Goal: Task Accomplishment & Management: Use online tool/utility

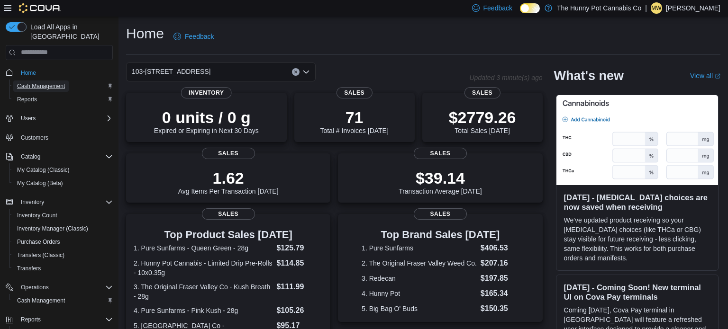
click at [60, 82] on span "Cash Management" at bounding box center [41, 86] width 48 height 8
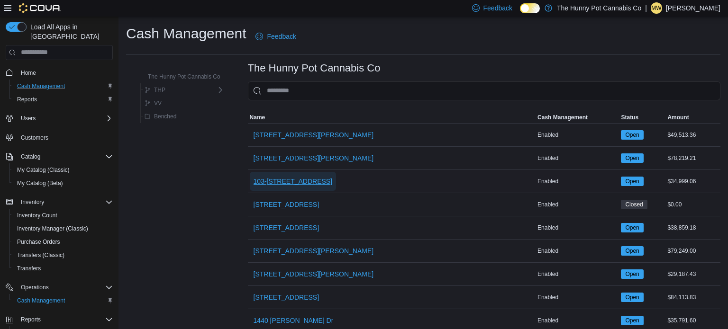
click at [314, 180] on span "103-[STREET_ADDRESS]" at bounding box center [293, 181] width 79 height 9
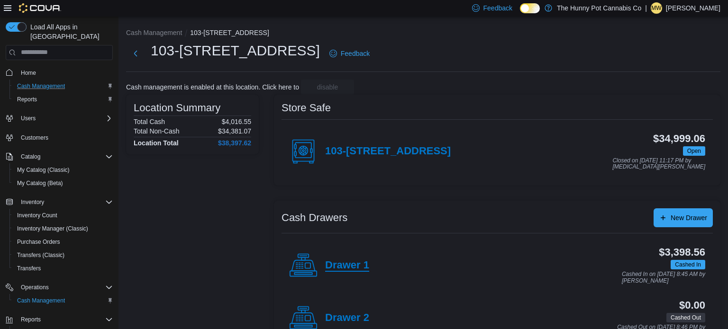
click at [346, 263] on h4 "Drawer 1" at bounding box center [347, 266] width 44 height 12
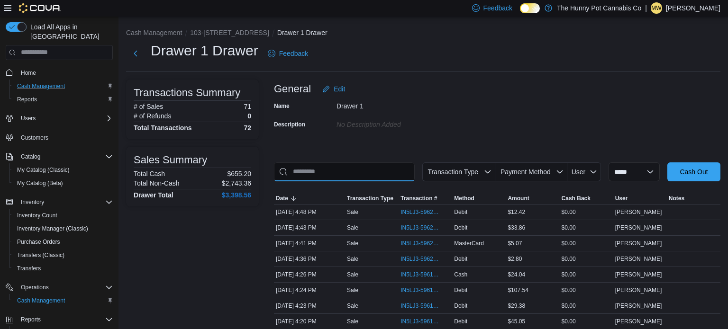
click at [381, 178] on input "This is a search bar. As you type, the results lower in the page will automatic…" at bounding box center [344, 172] width 141 height 19
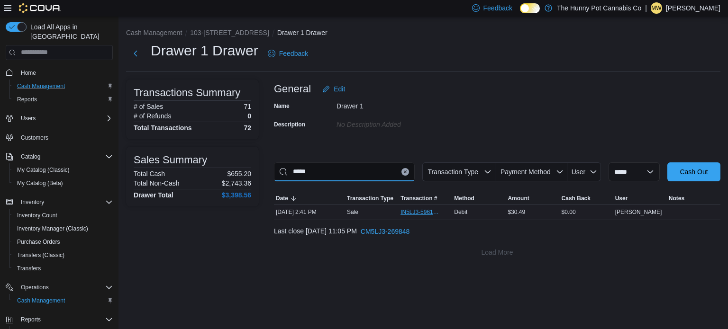
type input "*****"
click at [423, 216] on span "IN5LJ3-5961038" at bounding box center [426, 212] width 50 height 11
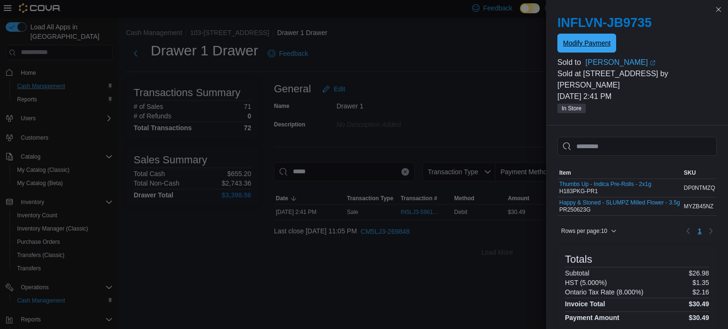
click at [583, 45] on span "Modify Payment" at bounding box center [586, 42] width 47 height 9
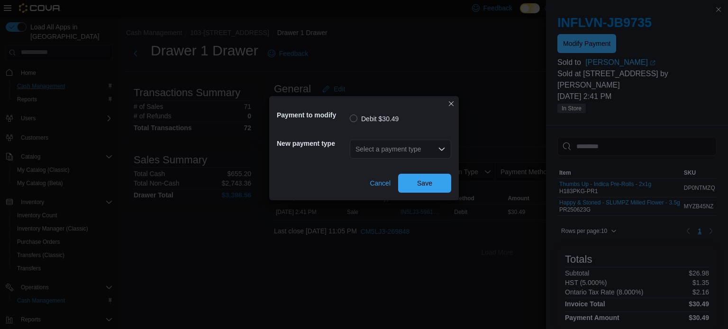
click at [420, 153] on div "Select a payment type" at bounding box center [400, 149] width 101 height 19
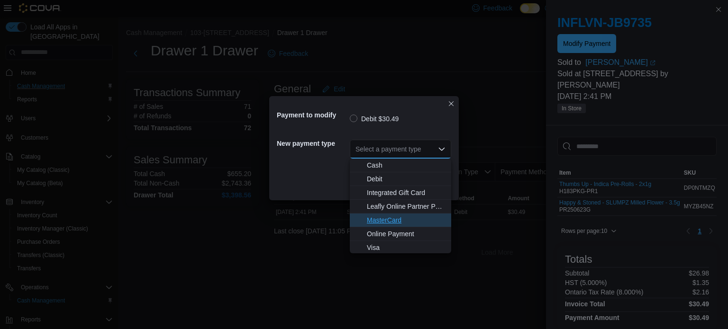
click at [390, 224] on span "MasterCard" at bounding box center [406, 220] width 79 height 9
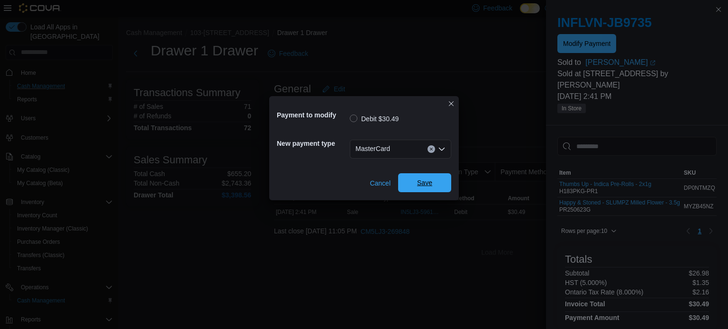
click at [416, 188] on span "Save" at bounding box center [425, 183] width 42 height 19
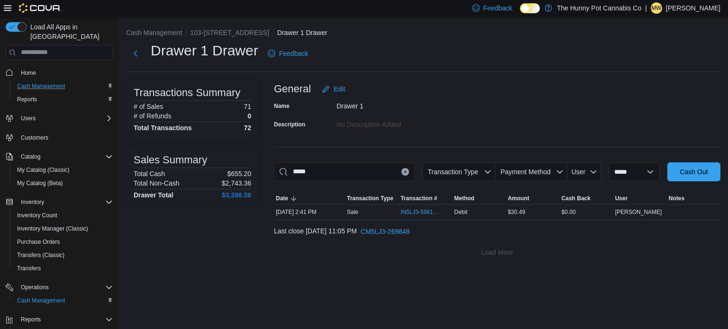
click at [403, 174] on icon "Clear input" at bounding box center [405, 172] width 4 height 4
type input "***"
click at [414, 213] on span "IN5LJ3-5961749" at bounding box center [421, 213] width 40 height 8
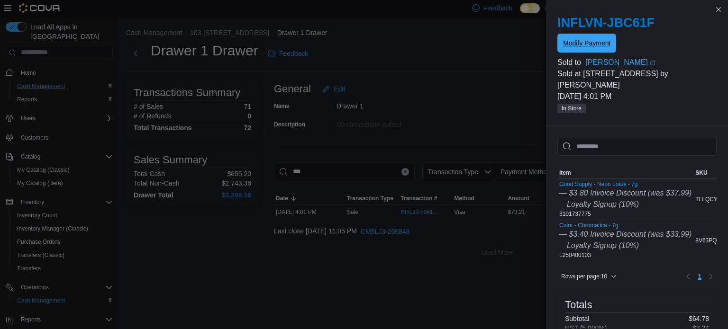
click at [585, 40] on span "Modify Payment" at bounding box center [586, 42] width 47 height 9
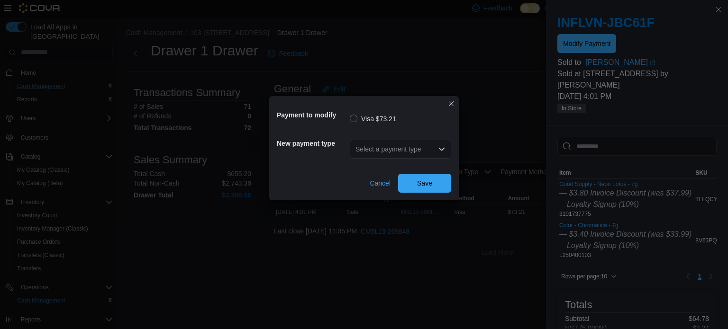
click at [391, 154] on div "Select a payment type" at bounding box center [400, 149] width 101 height 19
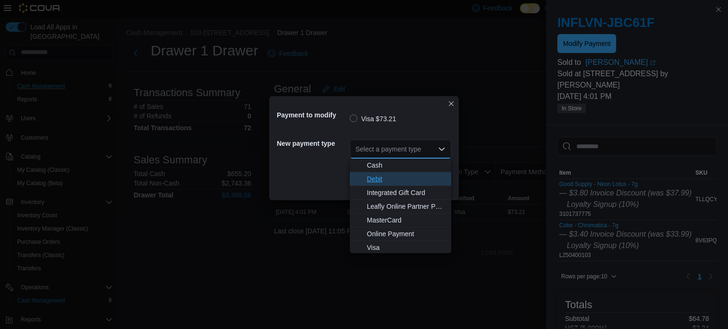
click at [381, 182] on span "Debit" at bounding box center [406, 178] width 79 height 9
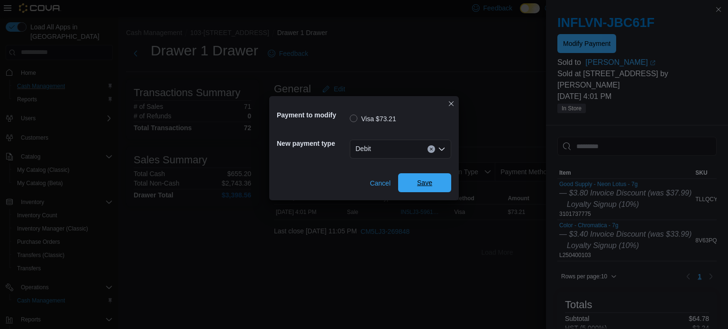
click at [426, 184] on span "Save" at bounding box center [424, 182] width 15 height 9
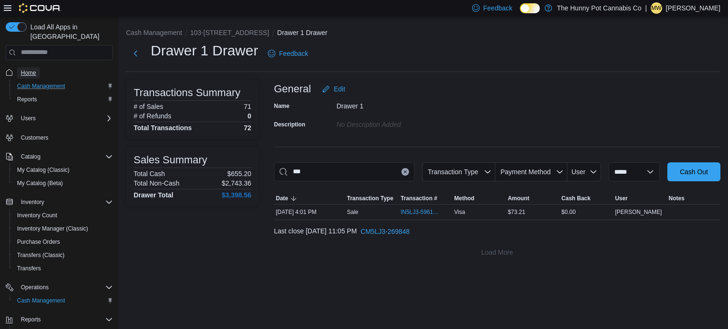
click at [33, 69] on span "Home" at bounding box center [28, 73] width 15 height 8
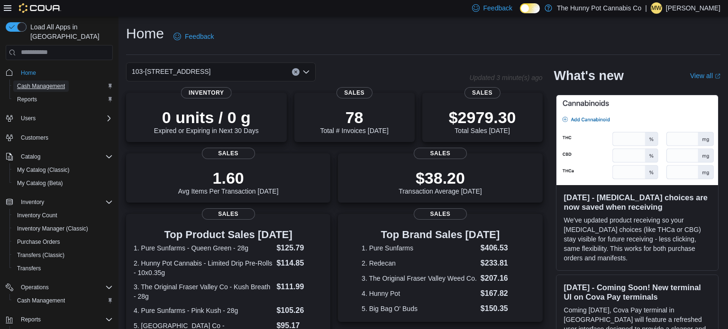
click at [63, 82] on span "Cash Management" at bounding box center [41, 86] width 48 height 8
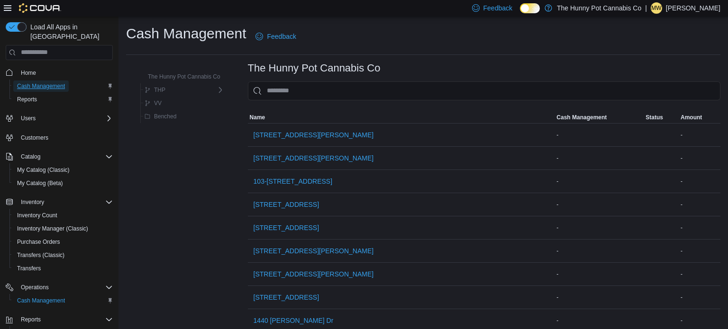
click at [53, 82] on span "Cash Management" at bounding box center [41, 86] width 48 height 8
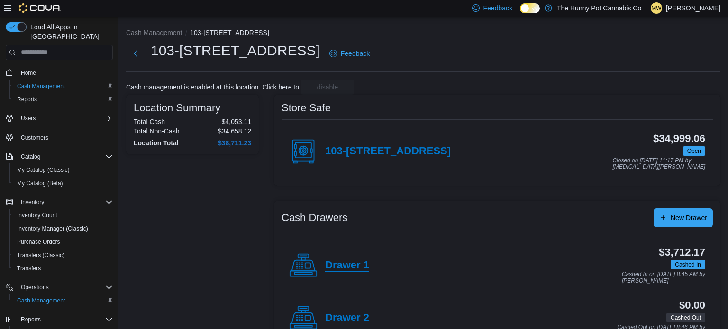
click at [351, 262] on h4 "Drawer 1" at bounding box center [347, 266] width 44 height 12
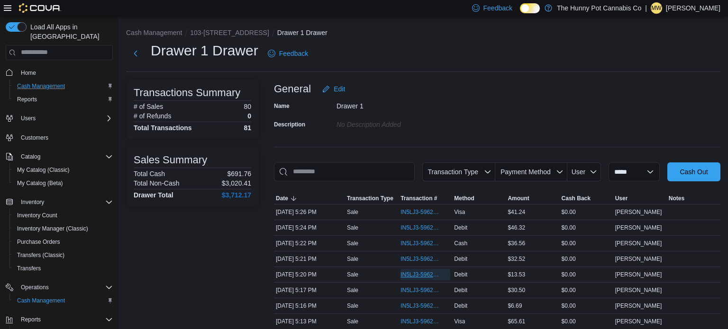
click at [429, 276] on span "IN5LJ3-5962580" at bounding box center [421, 275] width 40 height 8
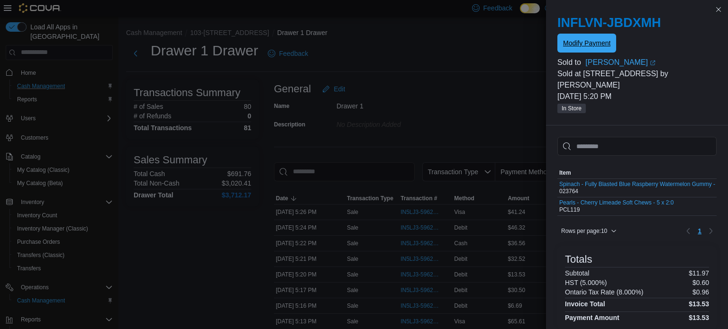
click at [594, 47] on span "Modify Payment" at bounding box center [586, 42] width 47 height 9
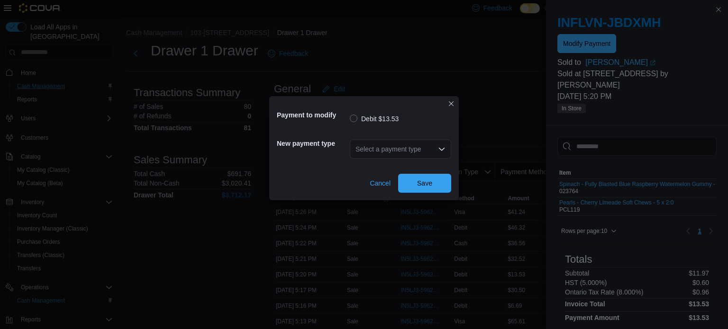
click at [414, 147] on div "Select a payment type" at bounding box center [400, 149] width 101 height 19
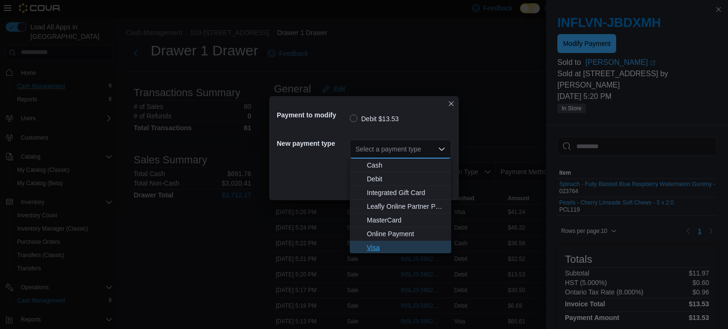
click at [380, 246] on span "Visa" at bounding box center [406, 247] width 79 height 9
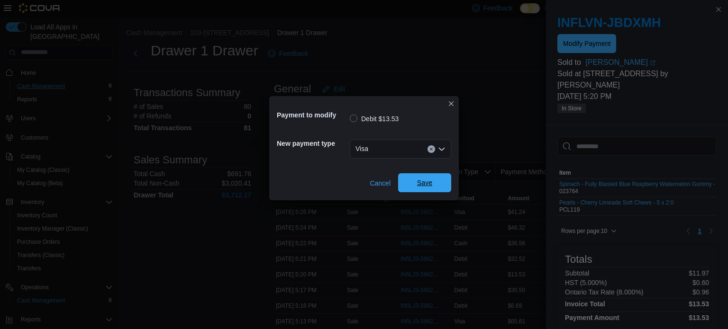
click at [425, 176] on span "Save" at bounding box center [425, 183] width 42 height 19
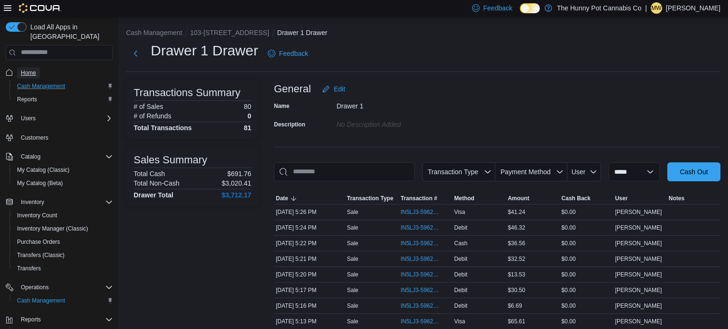
click at [35, 69] on span "Home" at bounding box center [28, 73] width 15 height 8
